Goal: Task Accomplishment & Management: Complete application form

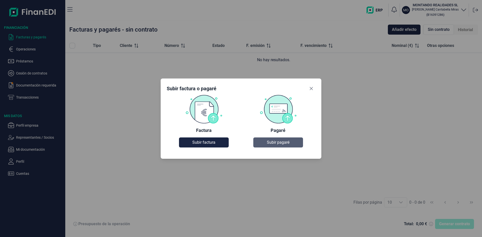
click at [281, 140] on span "Subir pagaré" at bounding box center [278, 143] width 23 height 6
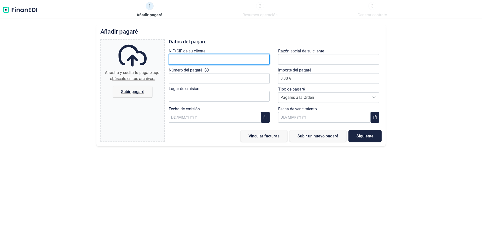
click at [190, 62] on input "text" at bounding box center [219, 59] width 101 height 11
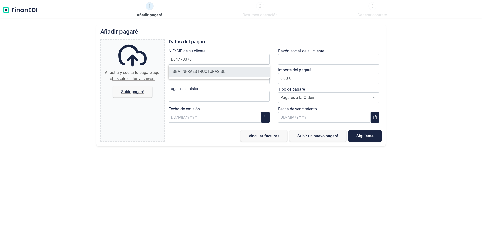
click at [211, 72] on li "SBA INFRAESTRUCTURAS SL" at bounding box center [219, 72] width 101 height 10
type input "B04773370"
type input "SBA INFRAESTRUCTURAS SL"
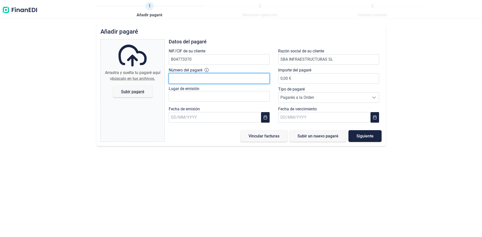
click at [200, 81] on input "Número del pagaré" at bounding box center [219, 78] width 101 height 11
type input "4711.290582003"
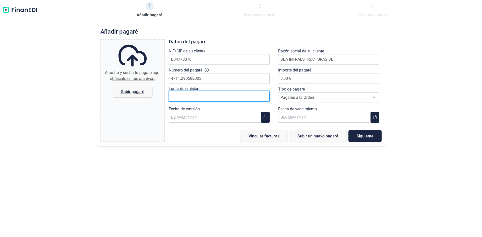
click at [194, 96] on input "text" at bounding box center [219, 96] width 101 height 11
type input "[PERSON_NAME]"
click at [207, 111] on div "Fecha de emisión" at bounding box center [220, 115] width 103 height 19
click at [206, 114] on input "text" at bounding box center [215, 117] width 92 height 11
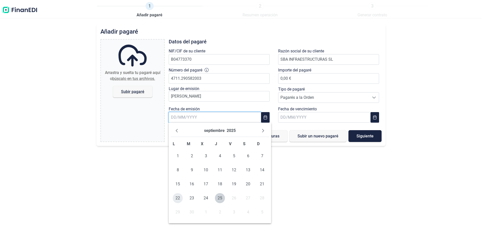
click at [179, 200] on span "22" at bounding box center [178, 198] width 10 height 10
type input "[DATE]"
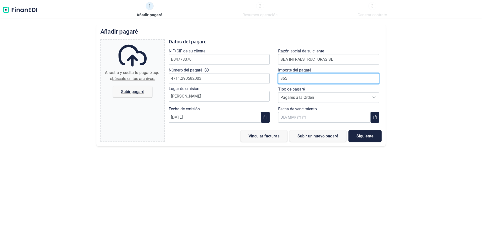
type input "8652"
type input "8.652,52 €"
click at [295, 96] on span "Pagarés a la Orden" at bounding box center [323, 98] width 91 height 10
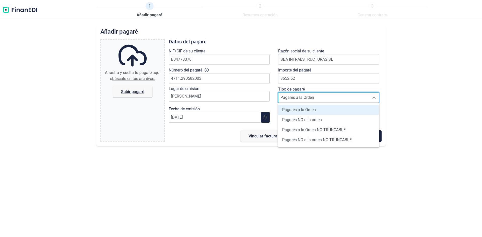
click at [304, 107] on span "Pagarés a la Orden" at bounding box center [299, 110] width 34 height 6
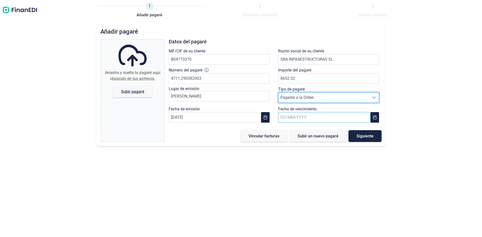
click at [303, 114] on input "text" at bounding box center [324, 117] width 92 height 11
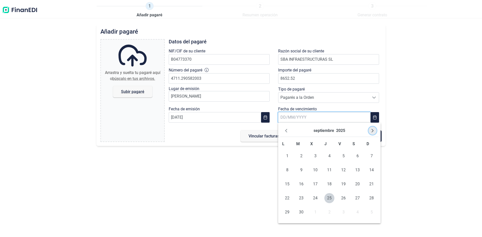
click at [371, 131] on icon "Next Month" at bounding box center [373, 131] width 4 height 4
click at [288, 129] on icon "Previous Month" at bounding box center [286, 131] width 4 height 4
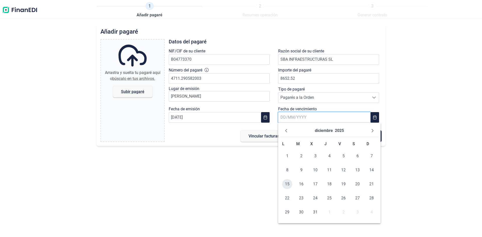
click at [288, 184] on span "15" at bounding box center [287, 184] width 10 height 10
type input "[DATE]"
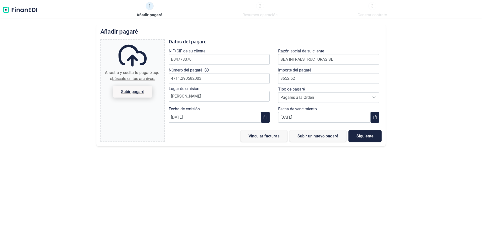
click at [133, 91] on span "Subir pagaré" at bounding box center [132, 92] width 23 height 4
click at [133, 41] on input "Arrastra y suelta tu pagaré aquí o búscalo en tus archivos. Subir pagaré" at bounding box center [132, 41] width 63 height 2
type input "C:\fakepath\WhatsApp Image [DATE] 13.18.09.jpeg"
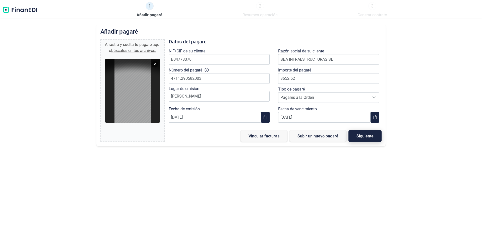
click at [365, 135] on span "Siguiente" at bounding box center [365, 136] width 17 height 4
type input "0,00 €"
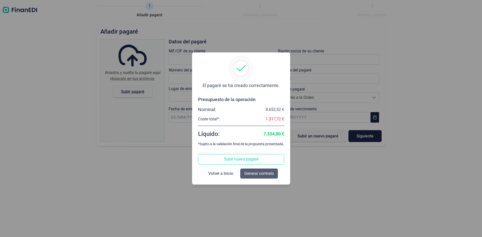
click at [265, 174] on span "Generar contrato" at bounding box center [259, 174] width 30 height 6
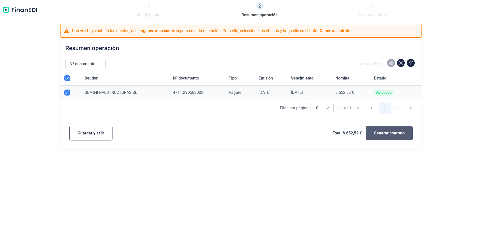
click at [391, 131] on span "Generar contrato" at bounding box center [389, 133] width 31 height 6
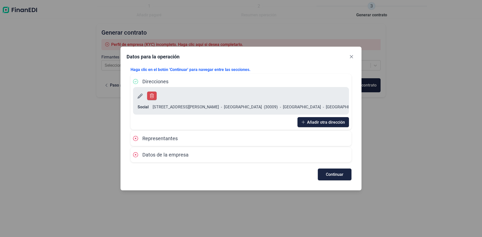
click at [305, 69] on div "[PERSON_NAME] clic en el botón 'Continuar' para navegar entre las secciones. Di…" at bounding box center [241, 124] width 229 height 122
click at [335, 173] on span "Continuar" at bounding box center [335, 175] width 18 height 4
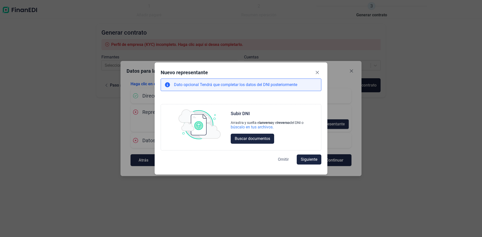
click at [285, 159] on span "Omitir" at bounding box center [283, 160] width 11 height 6
select select "ES"
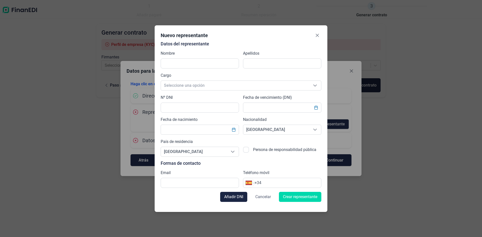
click at [265, 195] on span "Cancelar" at bounding box center [263, 197] width 16 height 6
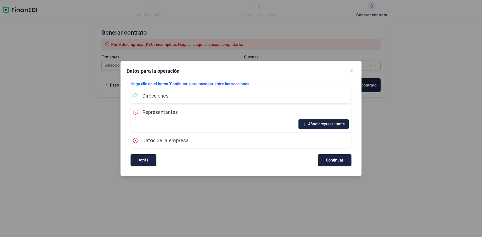
click at [162, 140] on span "Datos de la empresa" at bounding box center [165, 141] width 46 height 6
click at [351, 73] on icon "Close" at bounding box center [352, 71] width 4 height 4
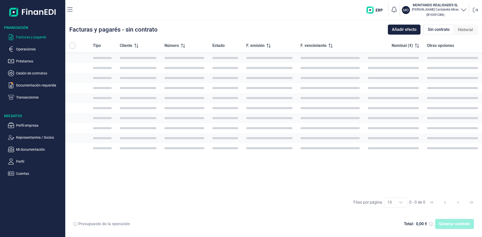
checkbox input "true"
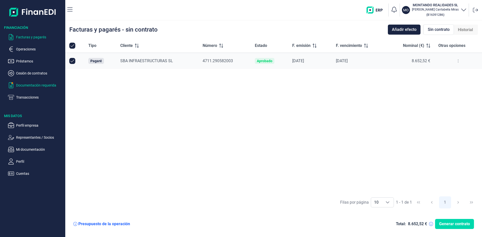
click at [51, 85] on p "Documentación requerida" at bounding box center [39, 85] width 47 height 6
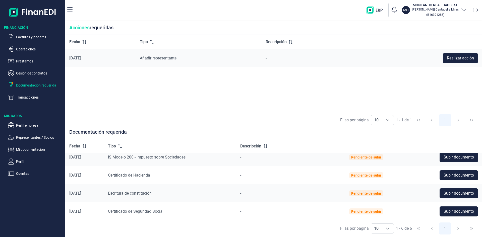
scroll to position [42, 0]
